Goal: Task Accomplishment & Management: Manage account settings

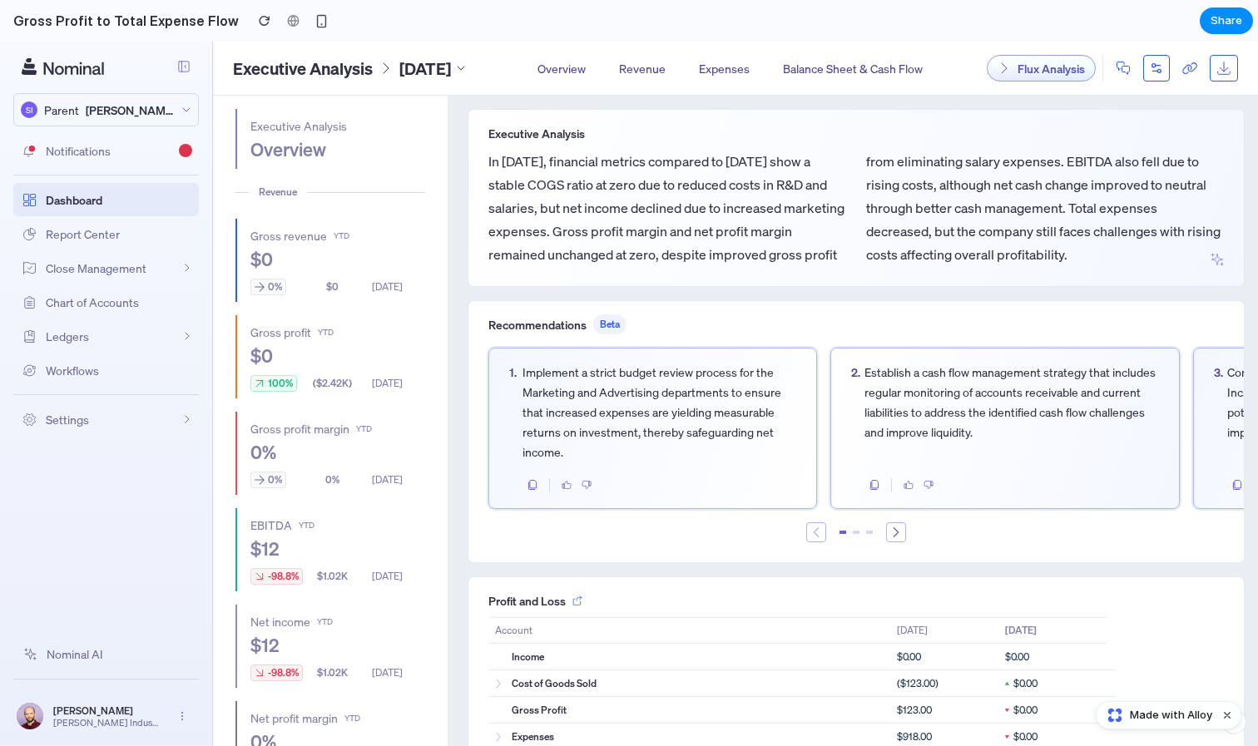
click at [1166, 68] on button at bounding box center [1156, 68] width 27 height 27
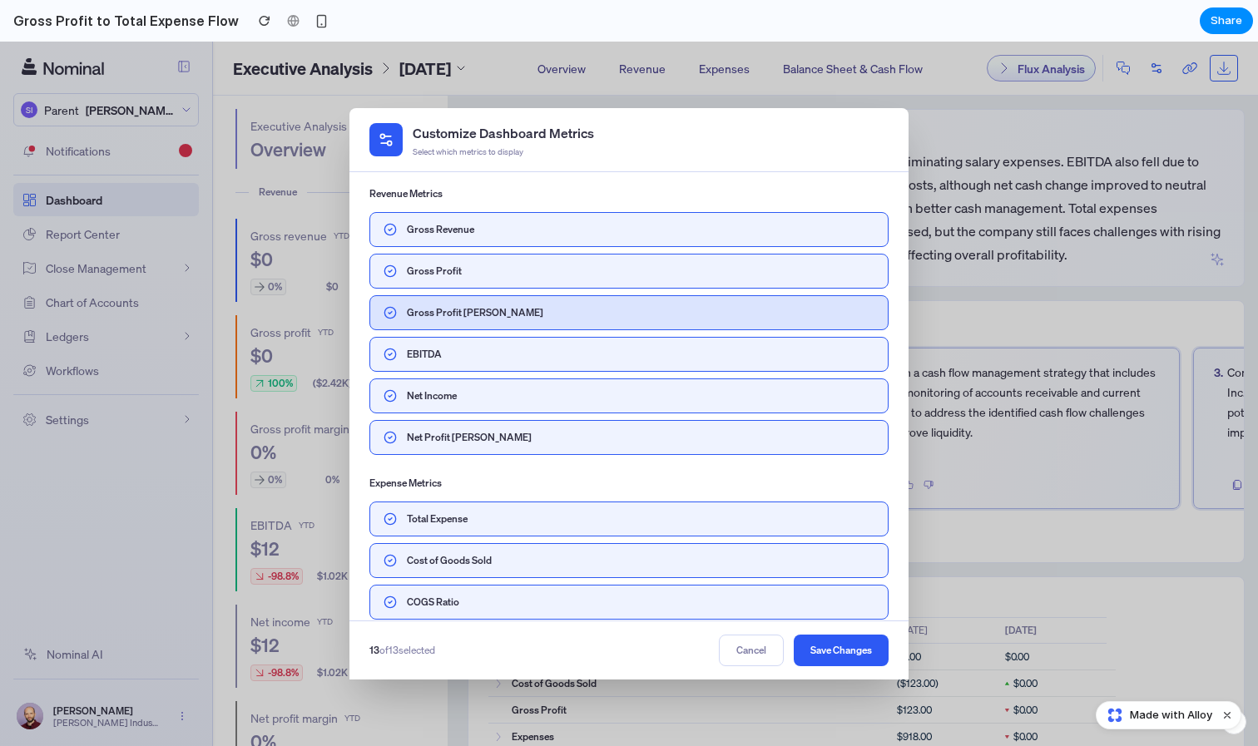
click at [441, 312] on label "Gross Profit Margin" at bounding box center [640, 312] width 467 height 17
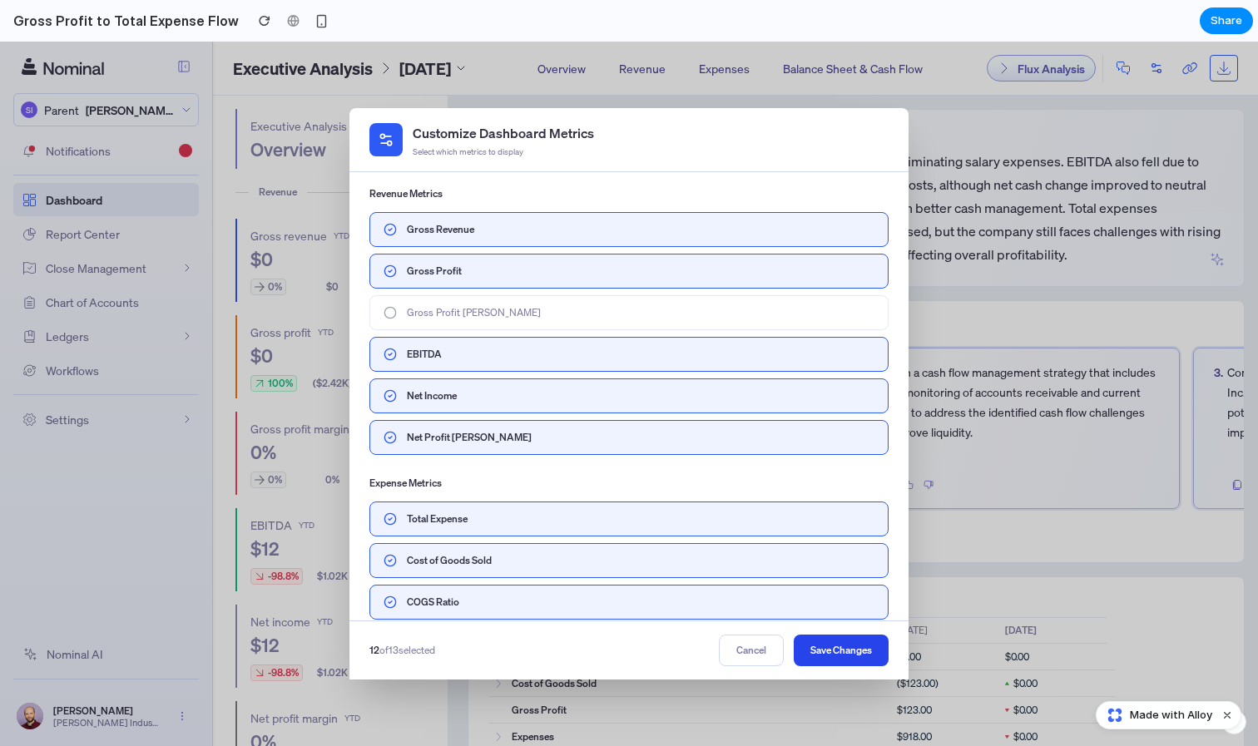
click at [853, 650] on button "Save Changes" at bounding box center [840, 651] width 95 height 32
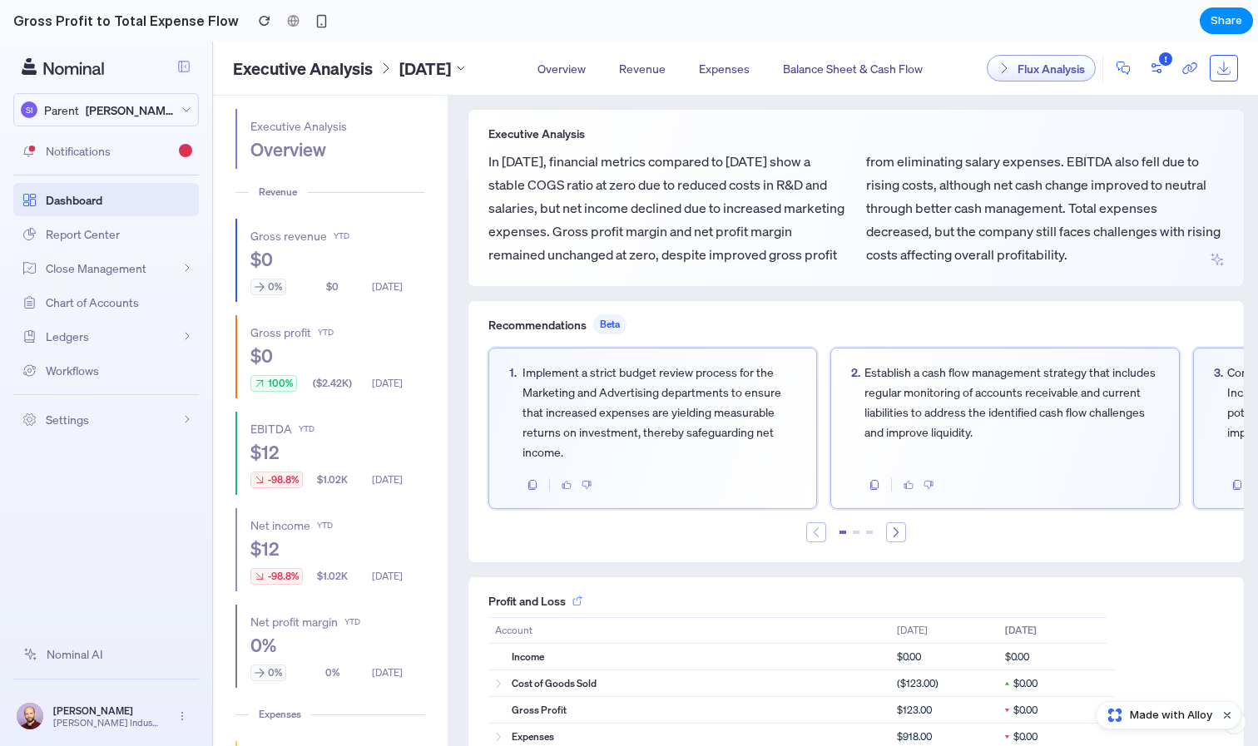
click at [902, 538] on icon at bounding box center [895, 532] width 13 height 13
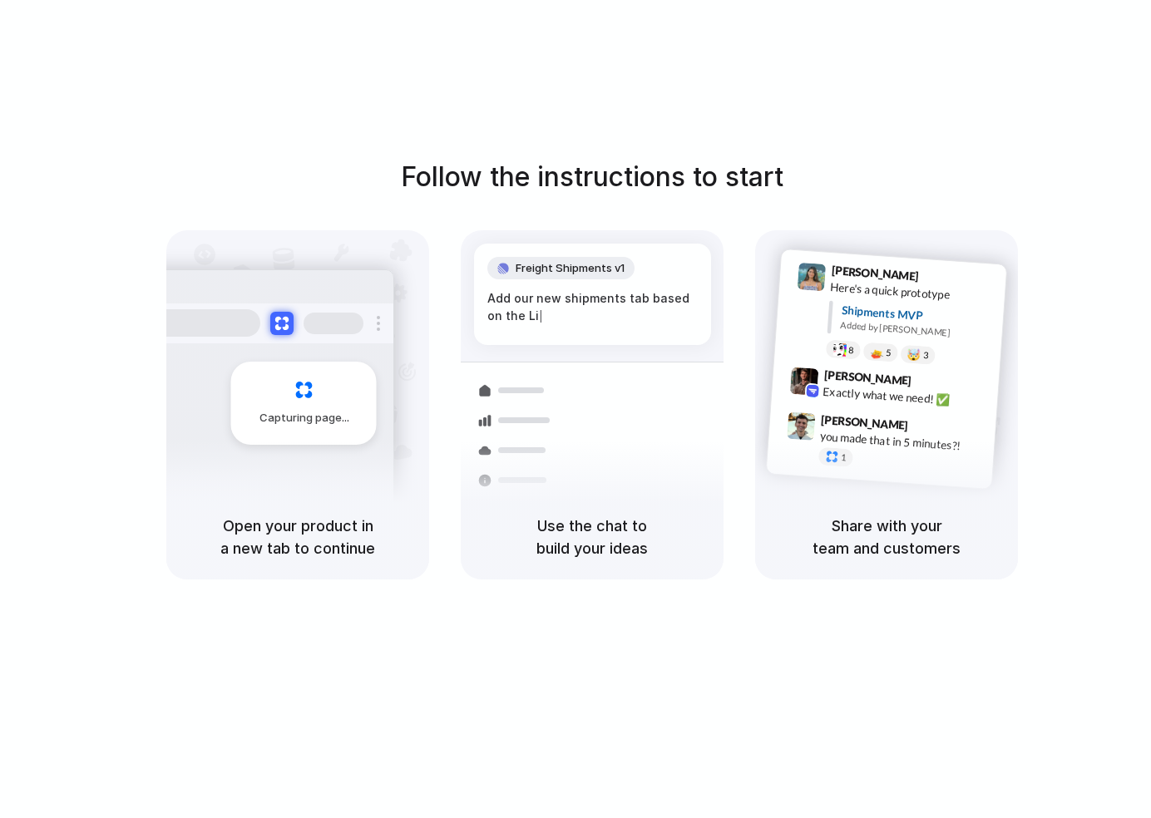
click at [334, 101] on div "Follow the instructions to start Capturing page Open your product in a new tab …" at bounding box center [592, 426] width 1184 height 852
